Goal: Check status: Check status

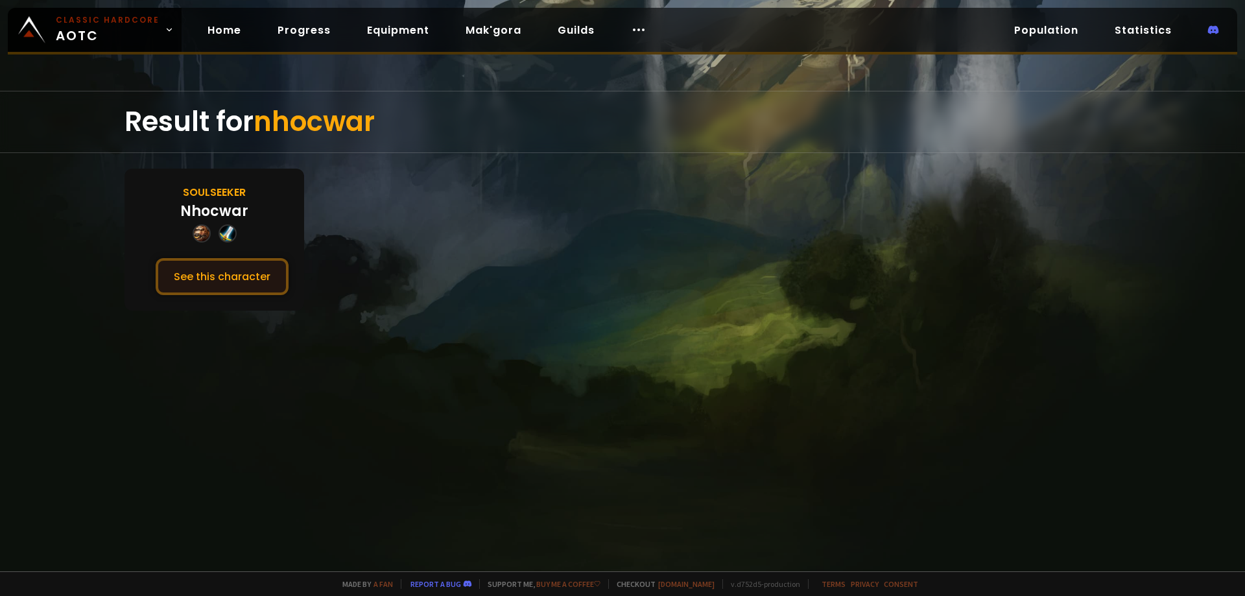
click at [245, 270] on button "See this character" at bounding box center [222, 276] width 133 height 37
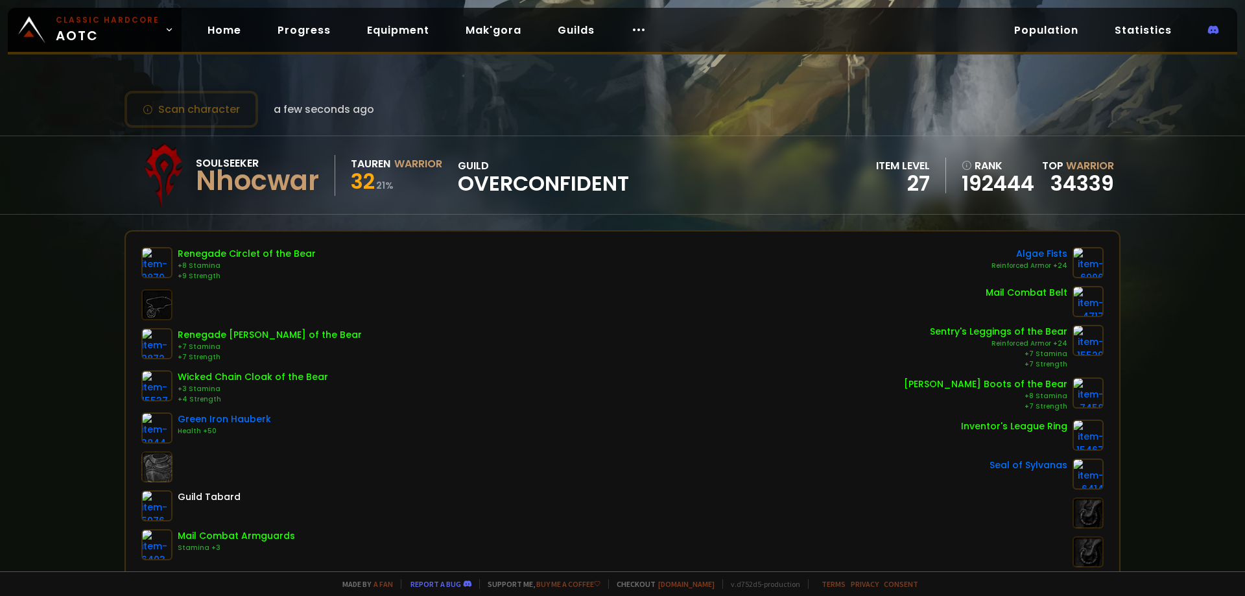
drag, startPoint x: 581, startPoint y: 247, endPoint x: 577, endPoint y: 256, distance: 9.3
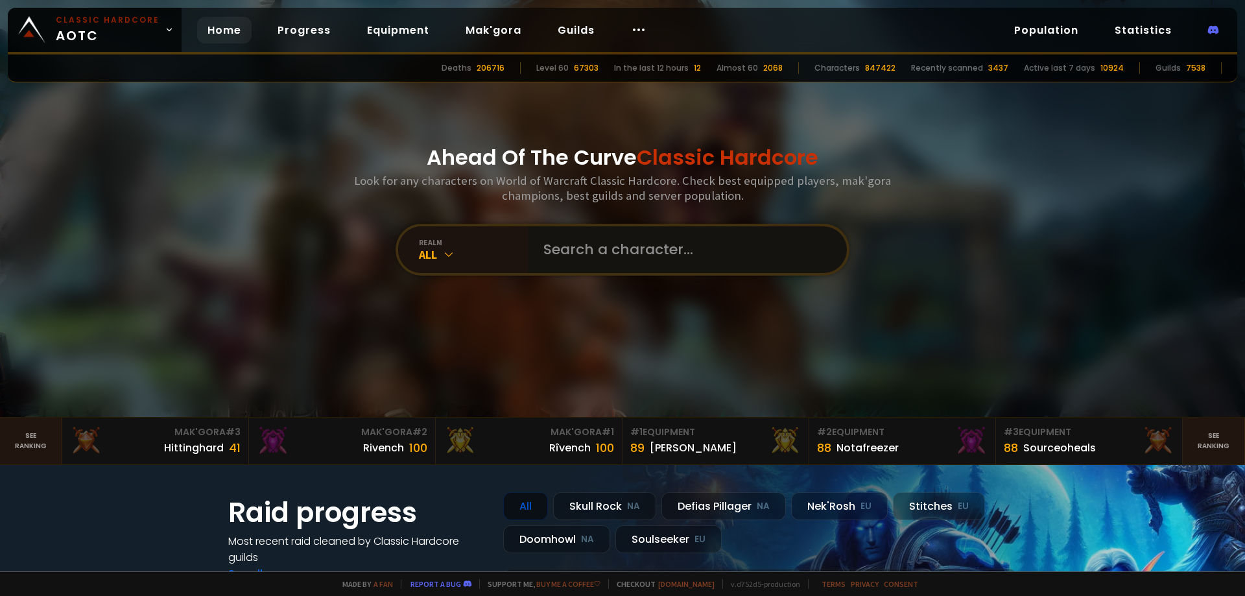
click at [573, 233] on input "text" at bounding box center [684, 249] width 296 height 47
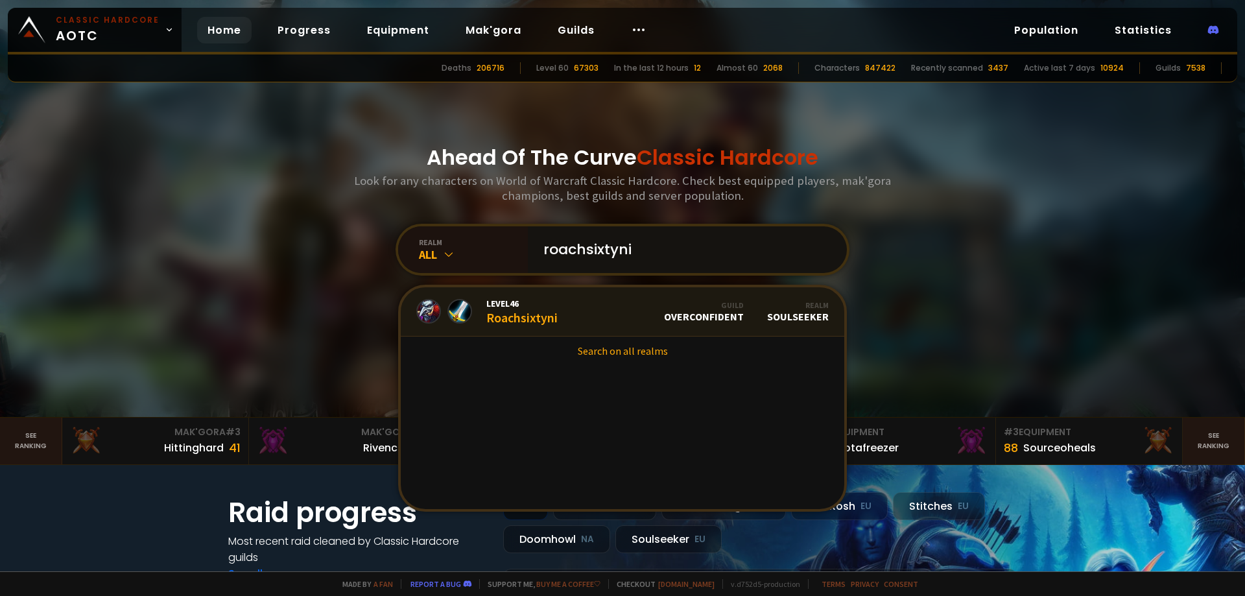
type input "roachsixtyni"
click at [547, 309] on div "Level 46 Roachsixtyni" at bounding box center [521, 312] width 71 height 28
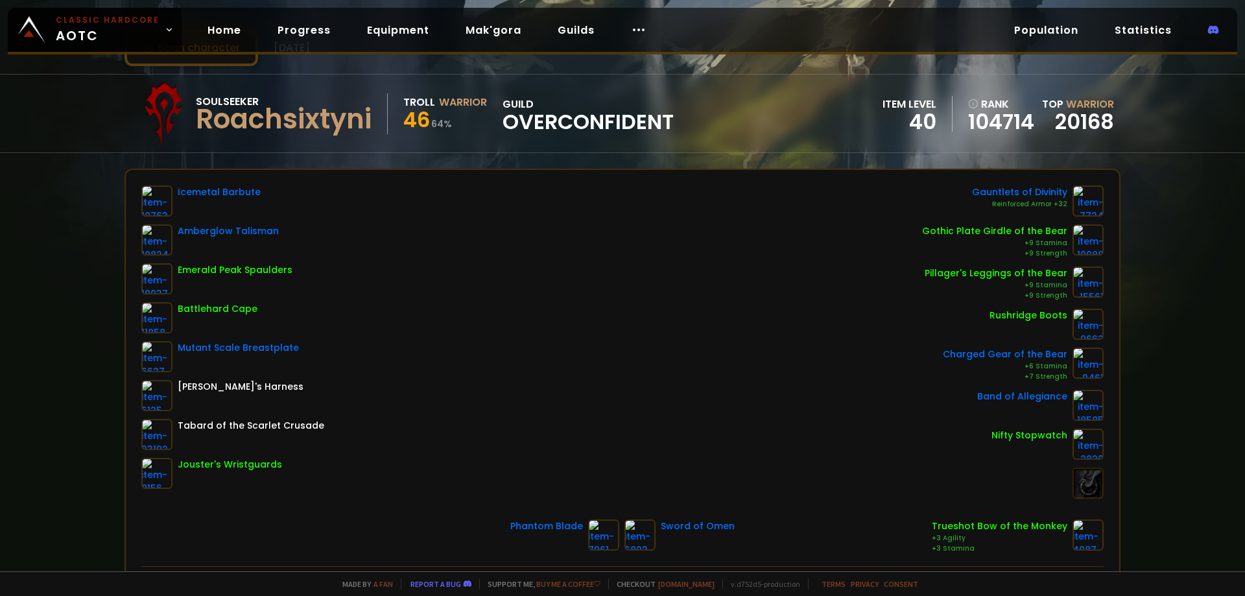
scroll to position [65, 0]
